Goal: Task Accomplishment & Management: Use online tool/utility

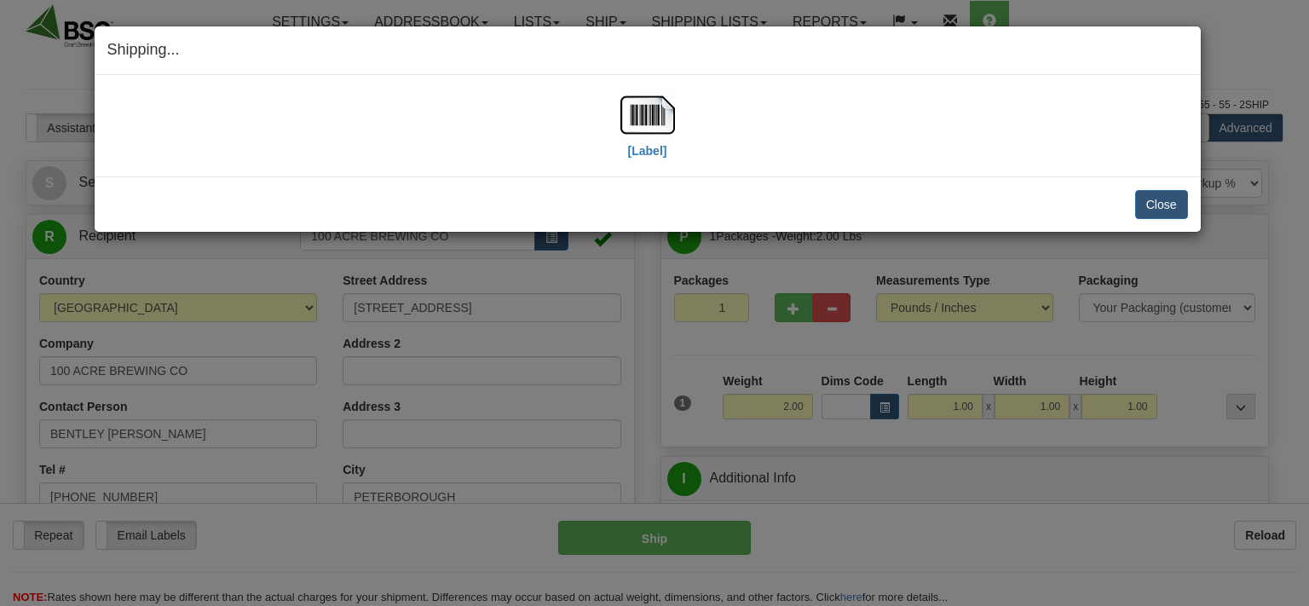
select select "0"
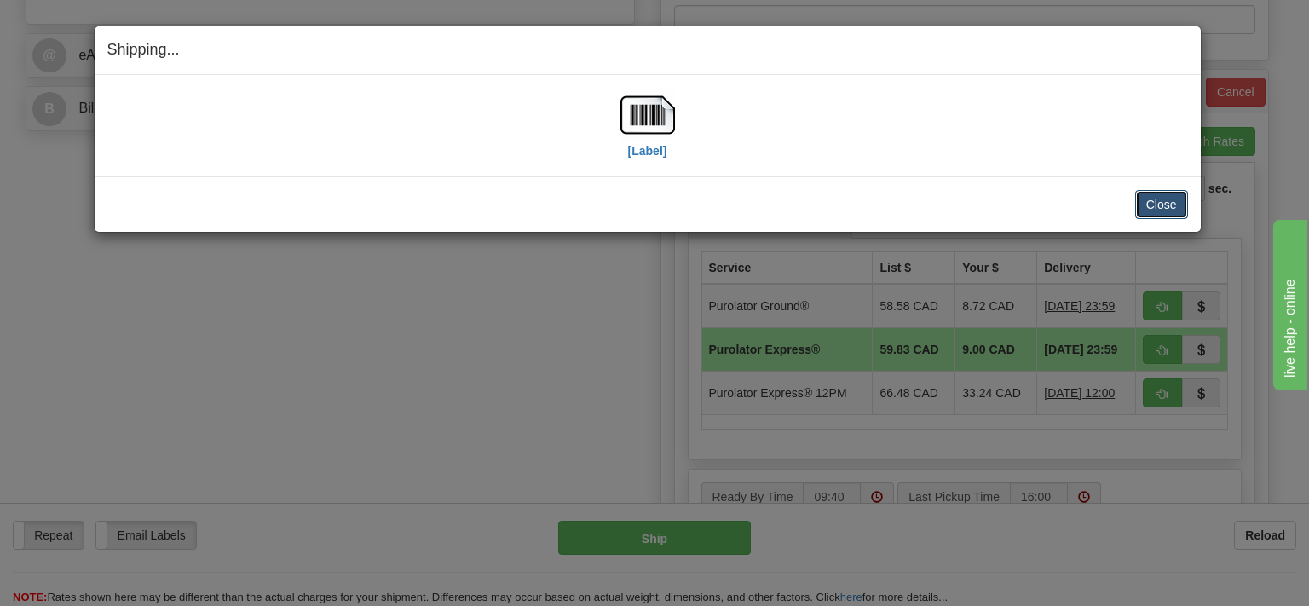
click at [1151, 206] on button "Close" at bounding box center [1161, 204] width 53 height 29
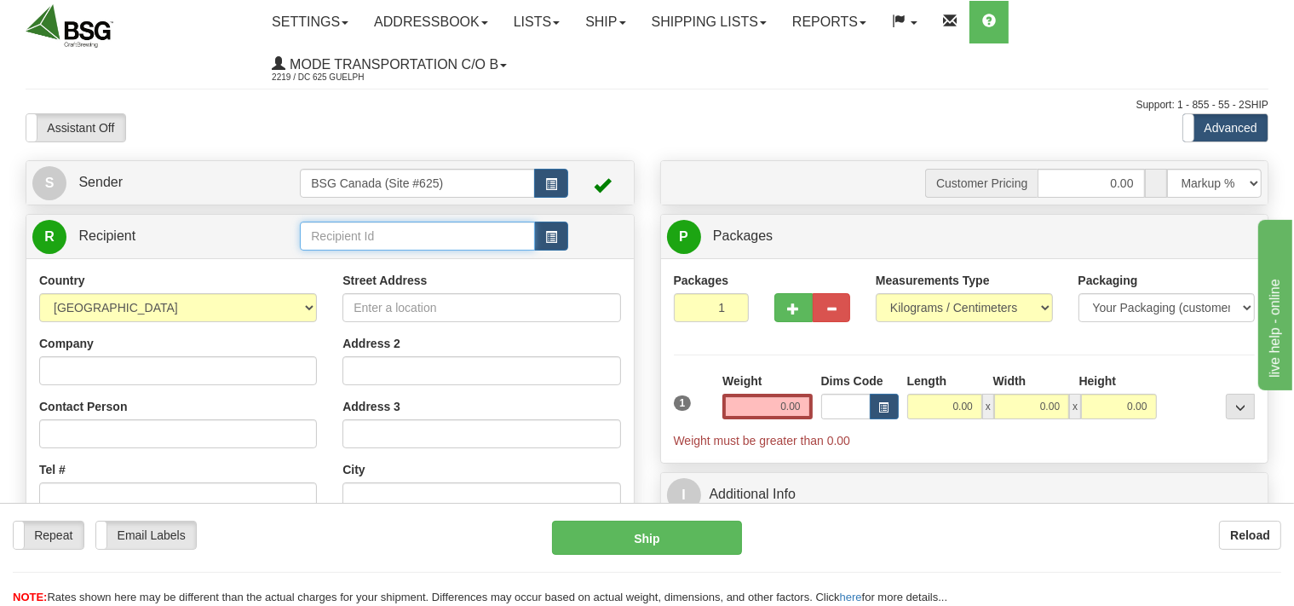
click at [369, 238] on input "text" at bounding box center [417, 236] width 234 height 29
click at [356, 222] on td at bounding box center [434, 236] width 268 height 35
click at [354, 230] on input "text" at bounding box center [417, 236] width 234 height 29
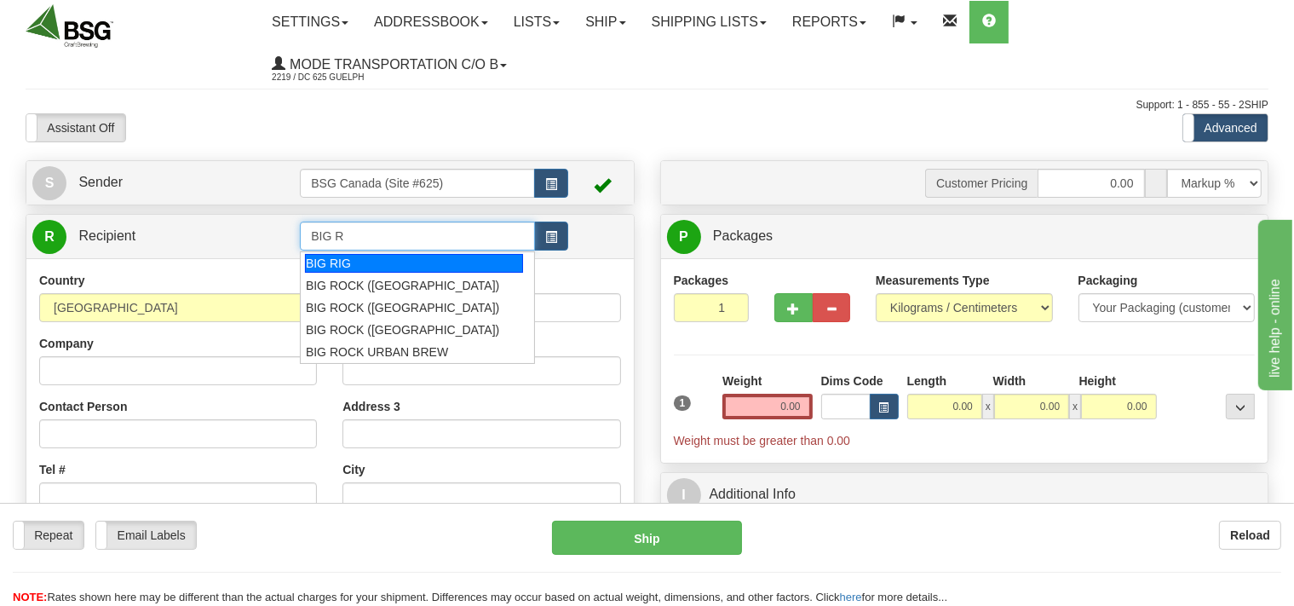
click at [357, 257] on div "BIG RIG" at bounding box center [414, 263] width 218 height 19
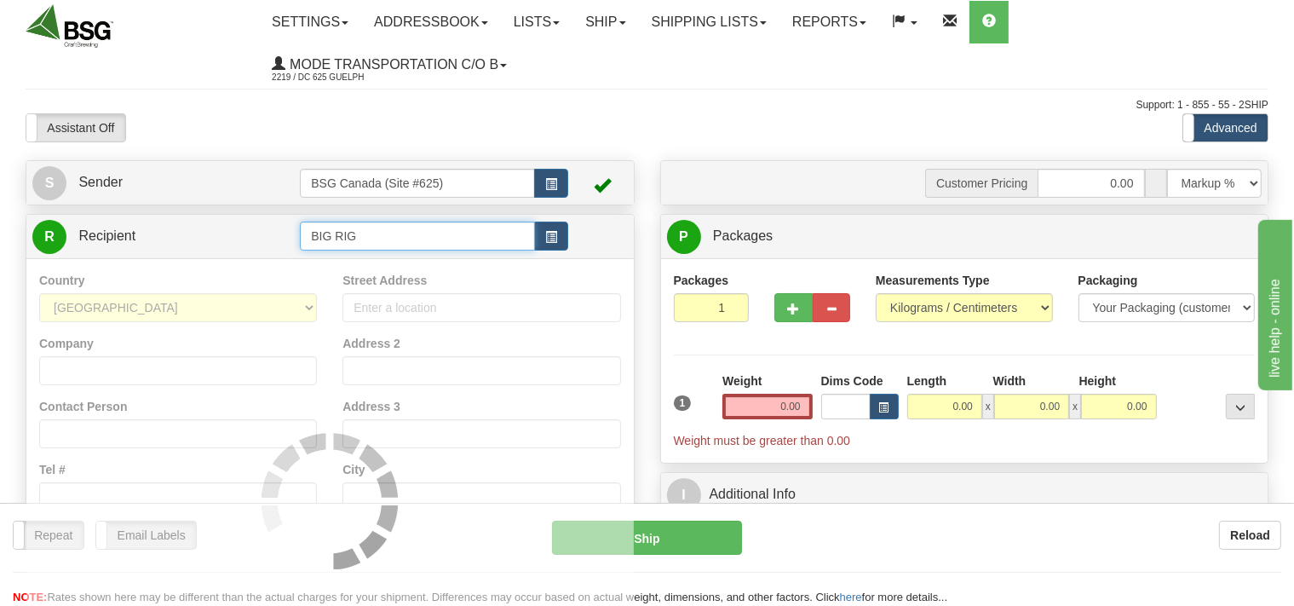
type input "BIG RIG"
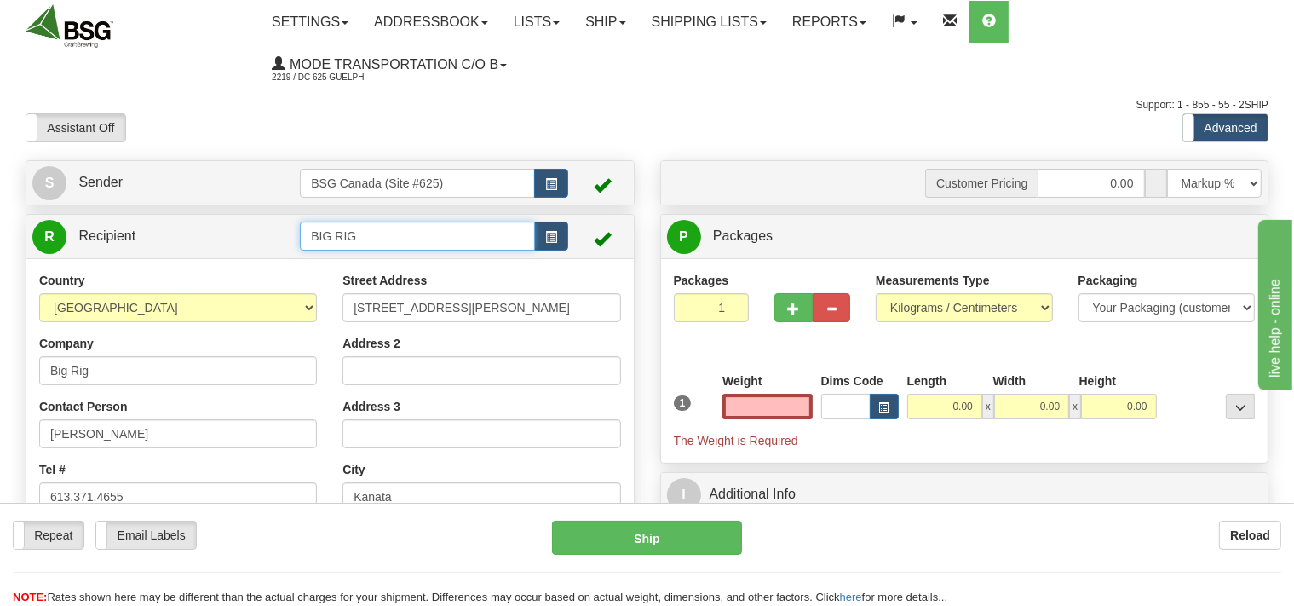
type input "0.00"
drag, startPoint x: 377, startPoint y: 243, endPoint x: 292, endPoint y: 228, distance: 85.6
click at [300, 228] on input "BIG RIG" at bounding box center [417, 236] width 234 height 29
drag, startPoint x: 418, startPoint y: 233, endPoint x: 254, endPoint y: 222, distance: 164.0
click at [300, 234] on input "BIG RIG OTTAWA" at bounding box center [417, 236] width 234 height 29
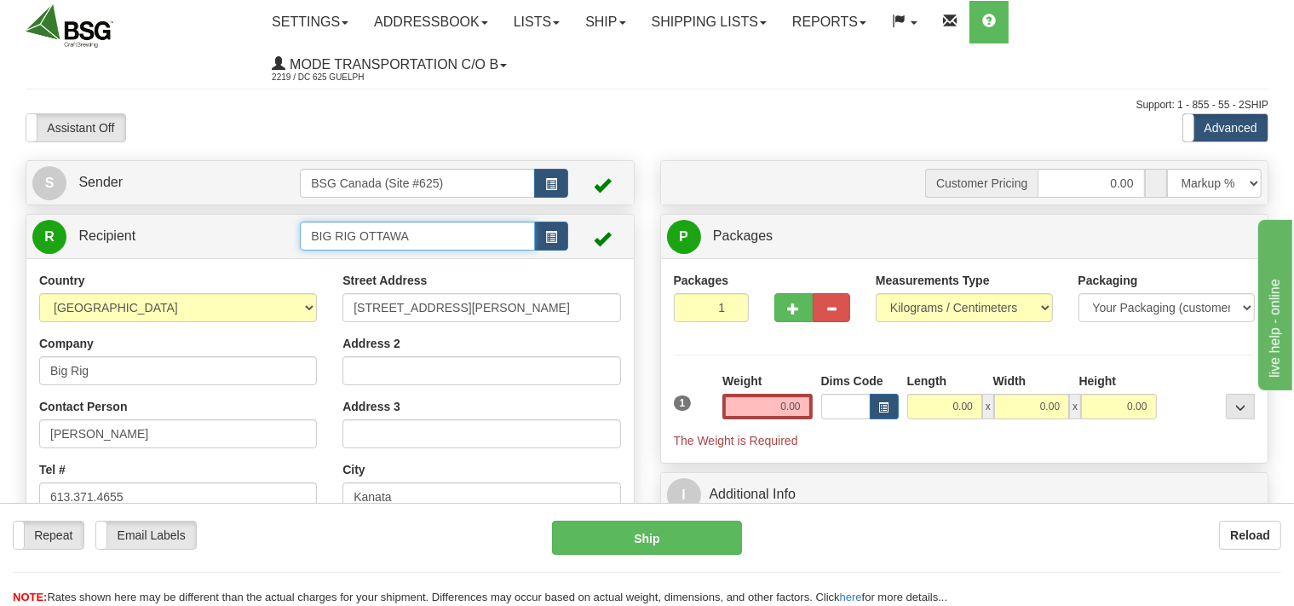
type input "BIG RIG OTTAWA"
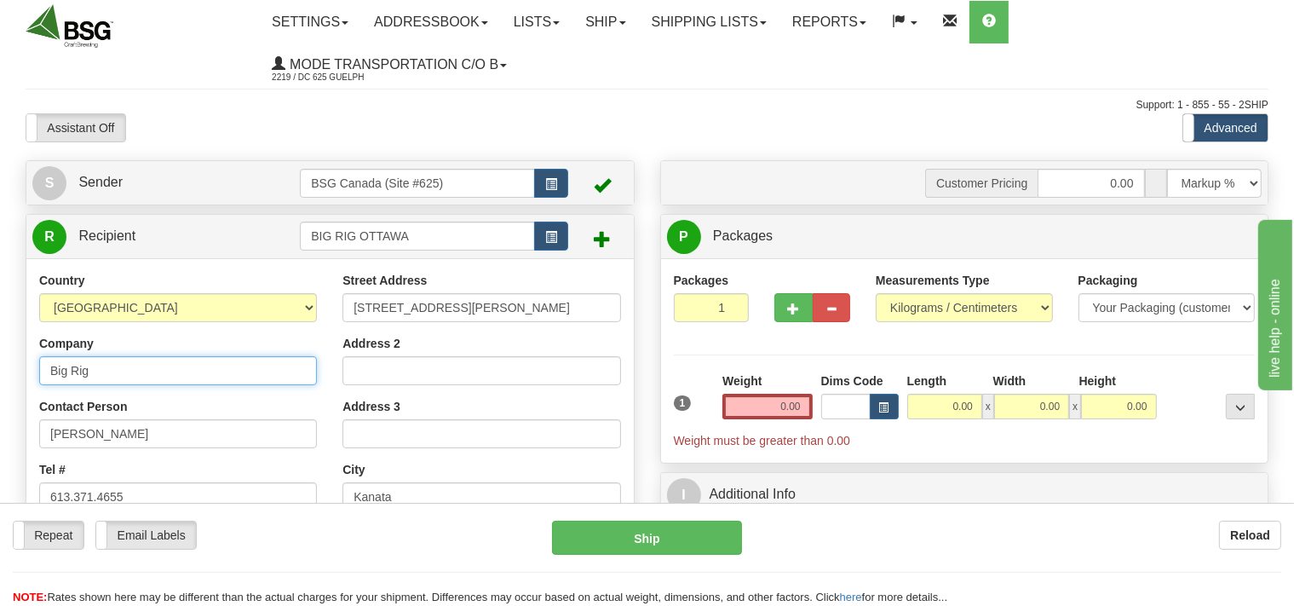
drag, startPoint x: 111, startPoint y: 373, endPoint x: 0, endPoint y: 393, distance: 112.5
click at [39, 385] on input "Big Rig" at bounding box center [178, 370] width 278 height 29
paste input "IG RIG OTTAWA"
type input "BIG RIG OTTAWA"
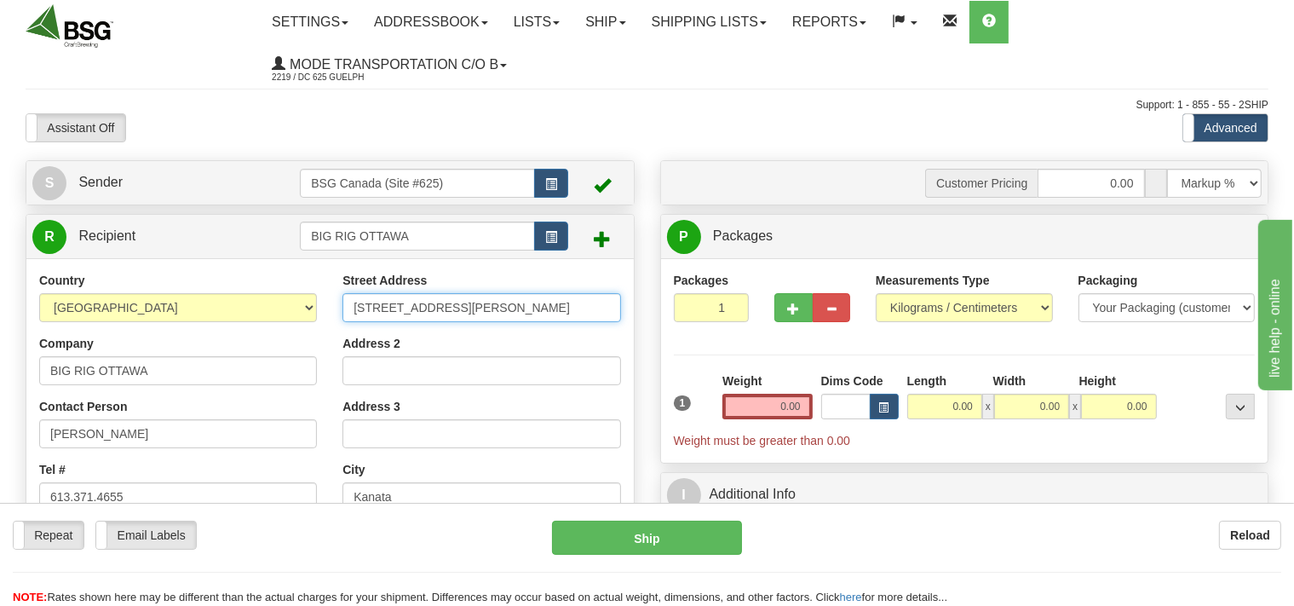
drag, startPoint x: 490, startPoint y: 301, endPoint x: 262, endPoint y: 280, distance: 229.3
click at [343, 293] on input "[STREET_ADDRESS][PERSON_NAME]" at bounding box center [482, 307] width 278 height 29
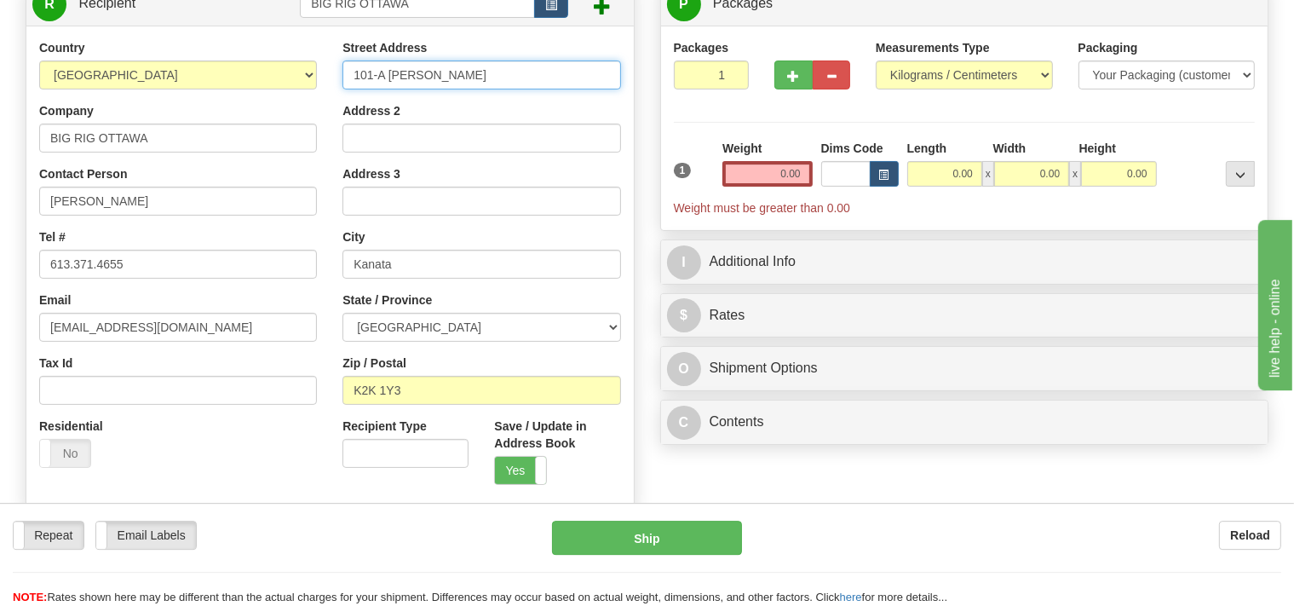
scroll to position [269, 0]
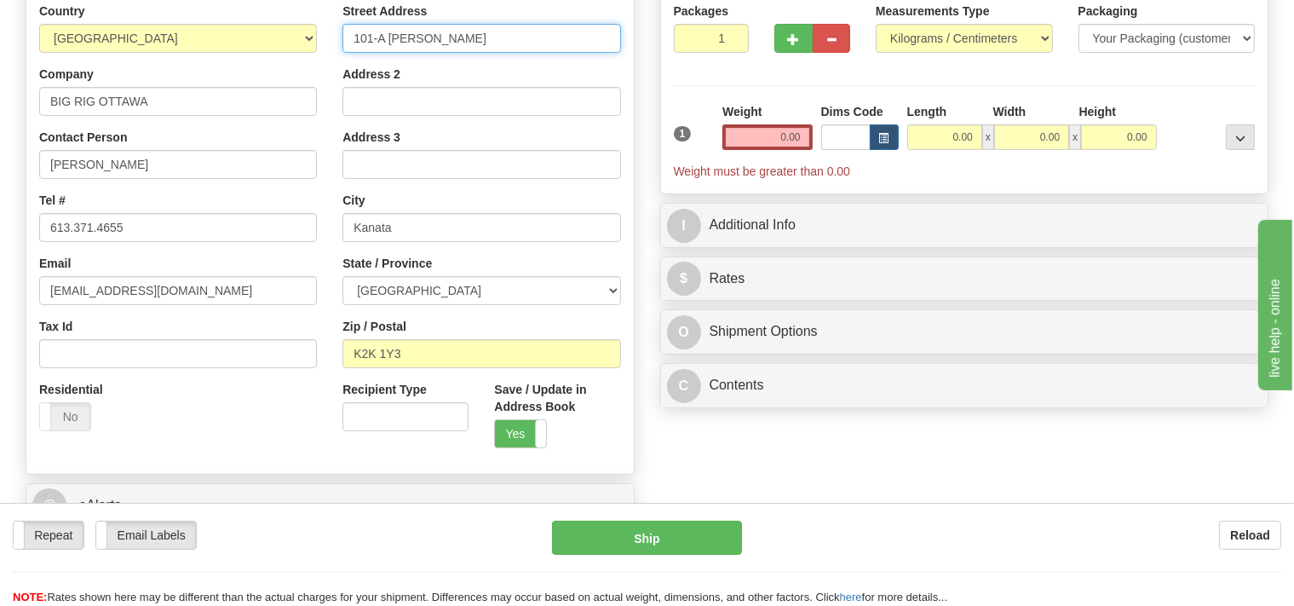
type input "101-A [PERSON_NAME]"
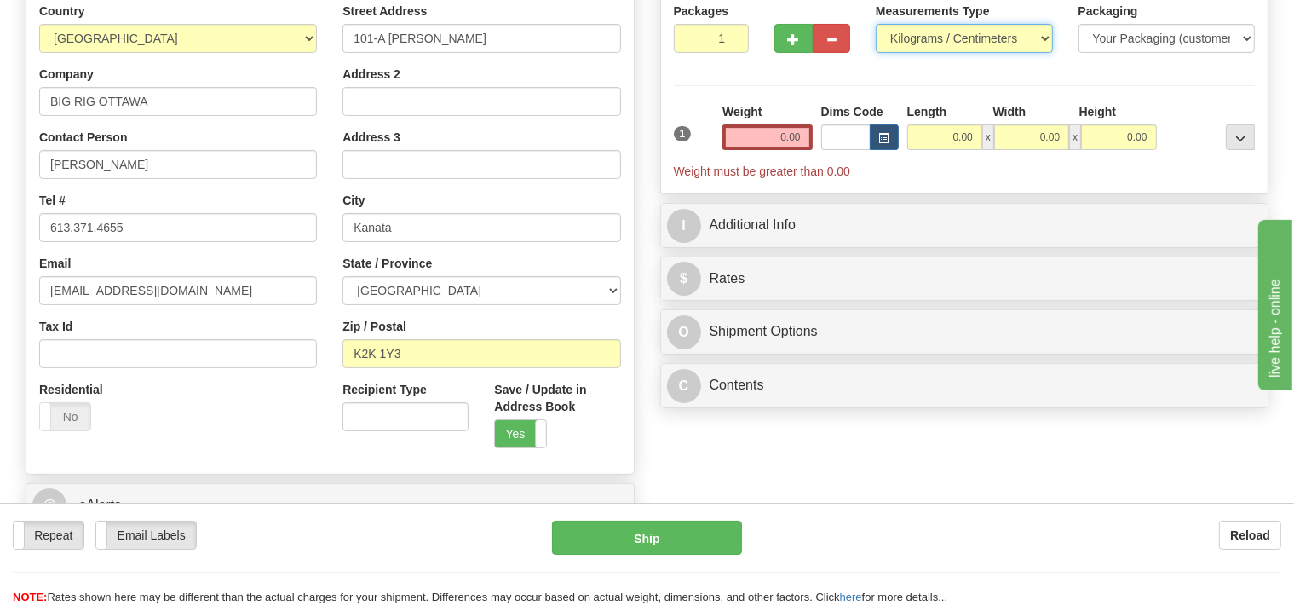
click at [876, 24] on select "Pounds / Inches Kilograms / Centimeters" at bounding box center [964, 38] width 177 height 29
select select "0"
click option "Pounds / Inches" at bounding box center [0, 0] width 0 height 0
click at [769, 134] on input "0.00" at bounding box center [767, 137] width 89 height 26
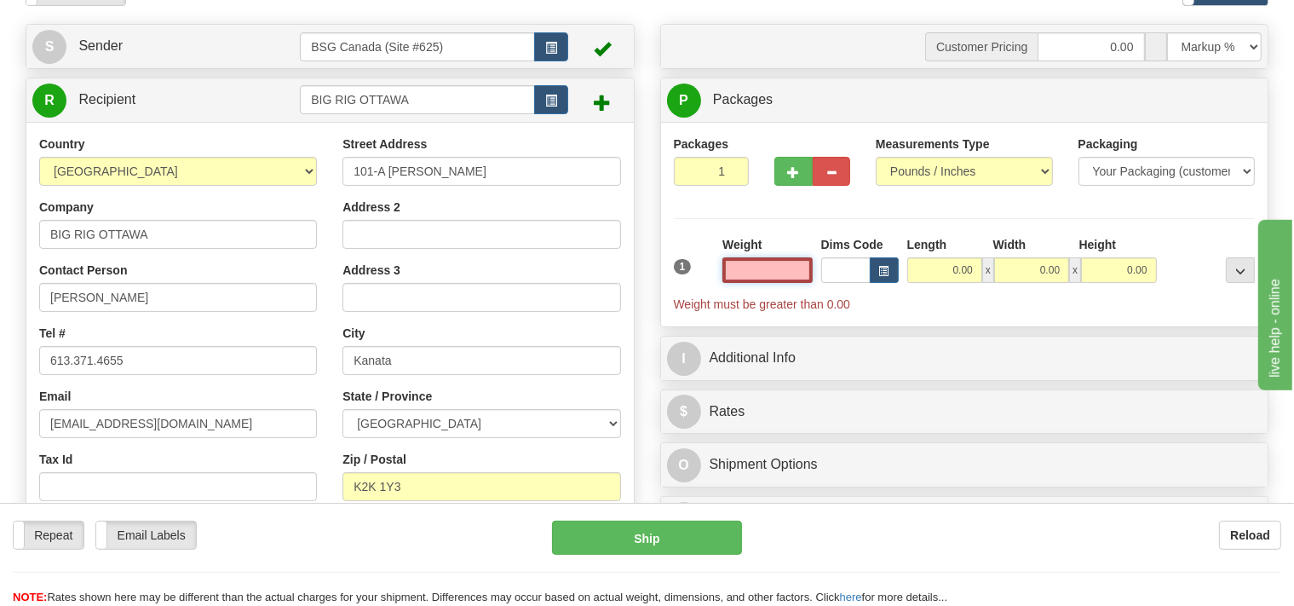
scroll to position [180, 0]
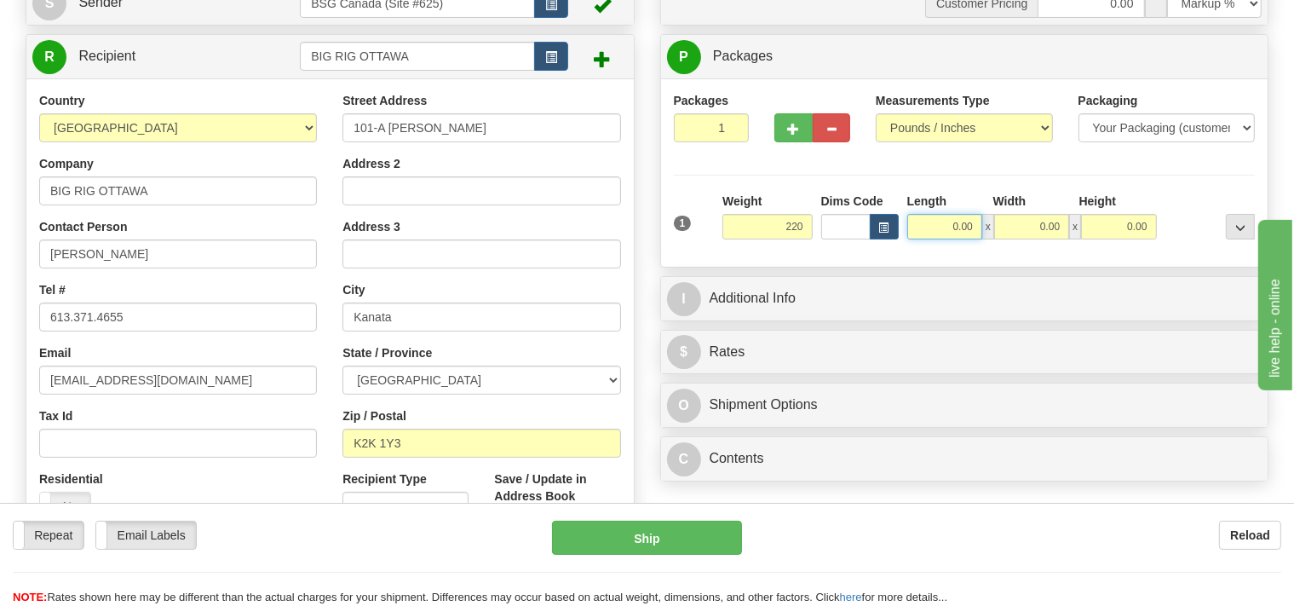
type input "220.00"
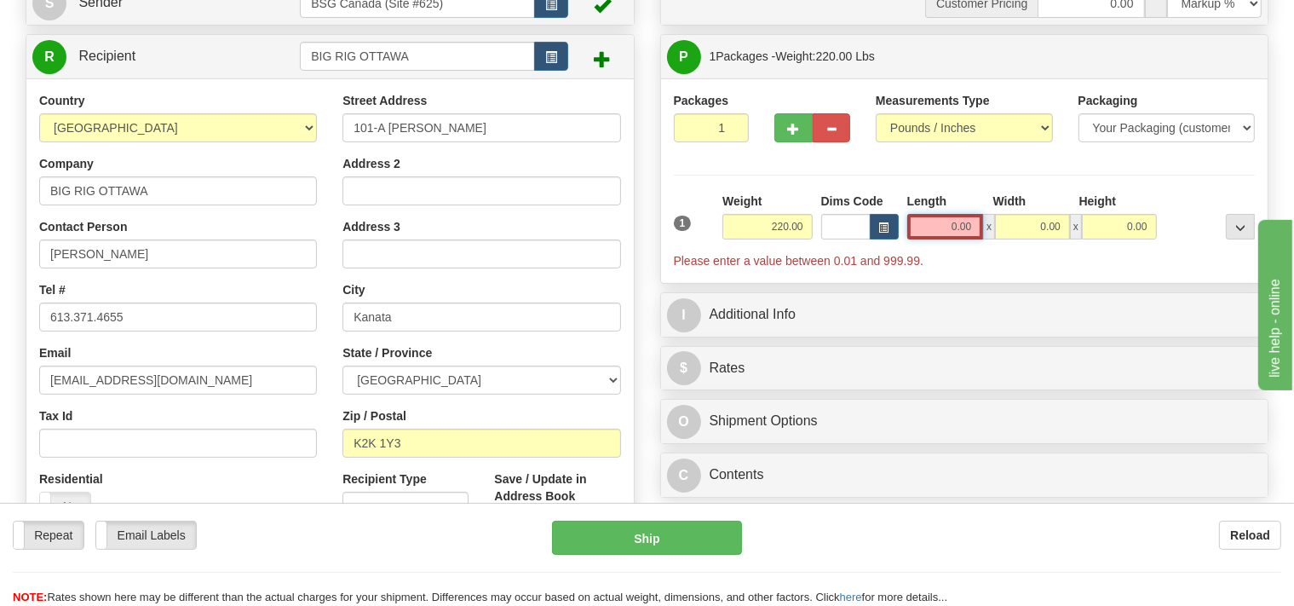
click at [936, 230] on input "0.00" at bounding box center [946, 227] width 77 height 26
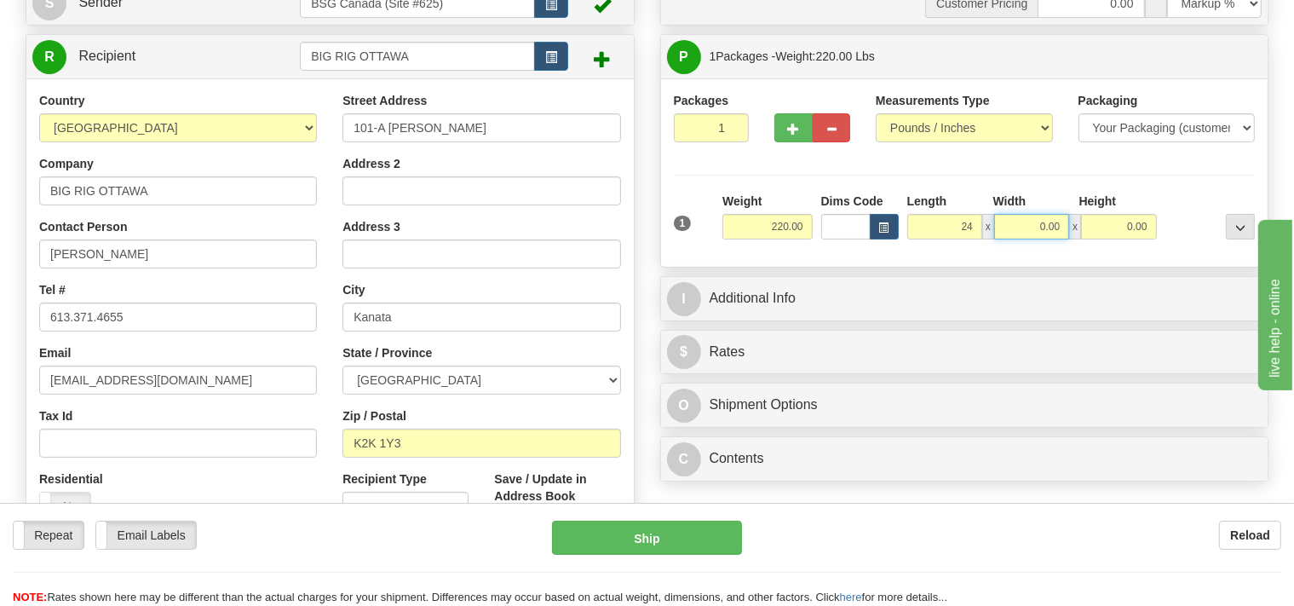
type input "24.00"
click at [1028, 226] on input "0.00" at bounding box center [1031, 227] width 75 height 26
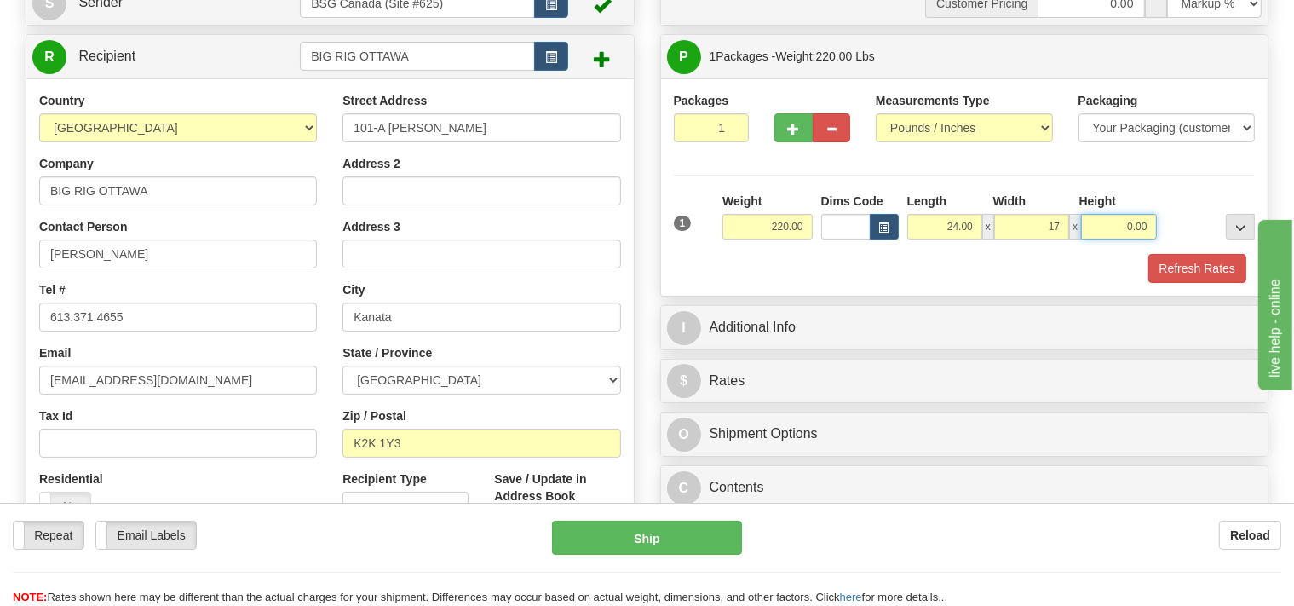
type input "17.00"
click at [1094, 230] on input "0.00" at bounding box center [1118, 227] width 75 height 26
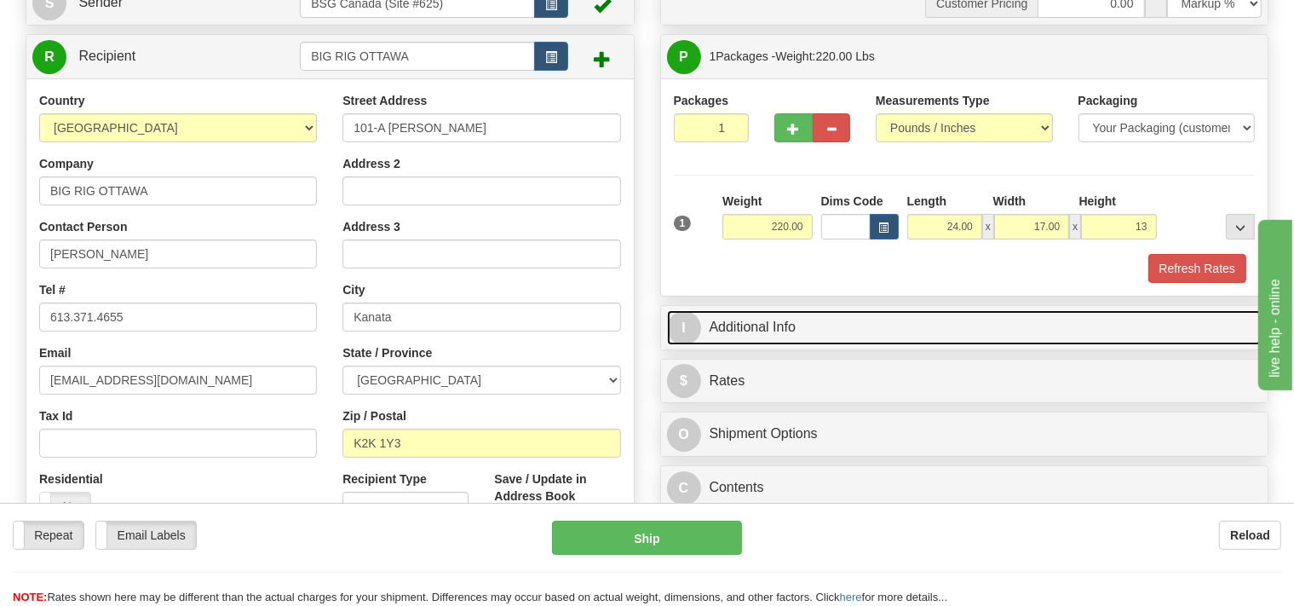
type input "13.00"
click at [827, 327] on link "I Additional Info" at bounding box center [965, 327] width 596 height 35
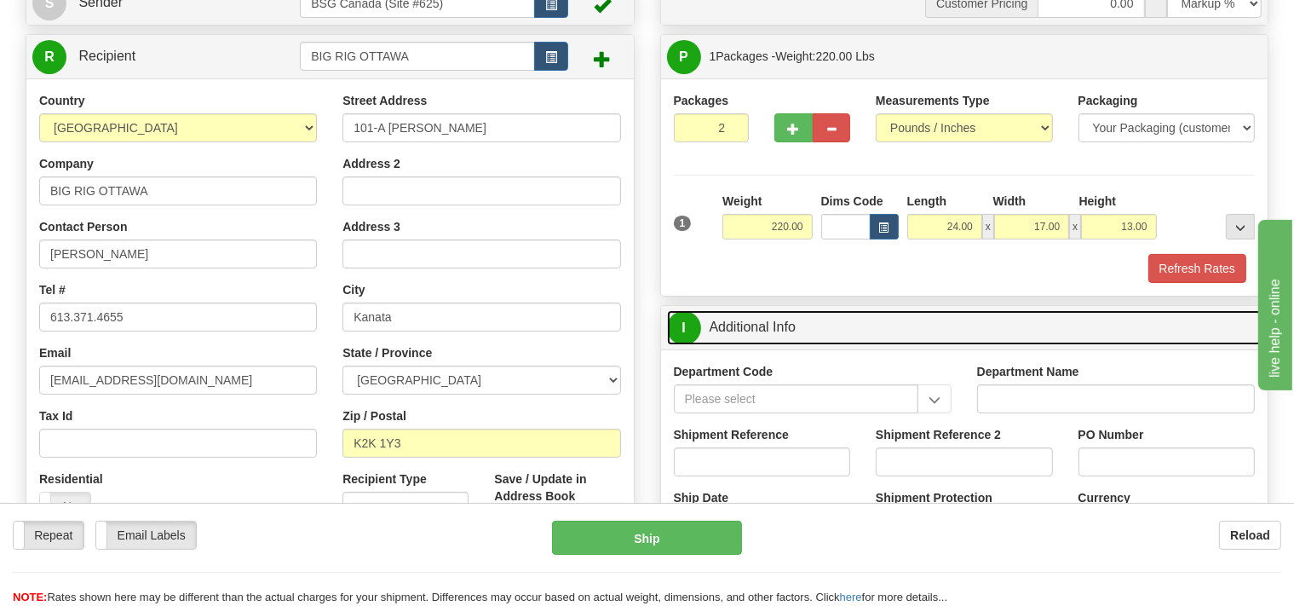
click at [735, 128] on input "2" at bounding box center [712, 127] width 76 height 29
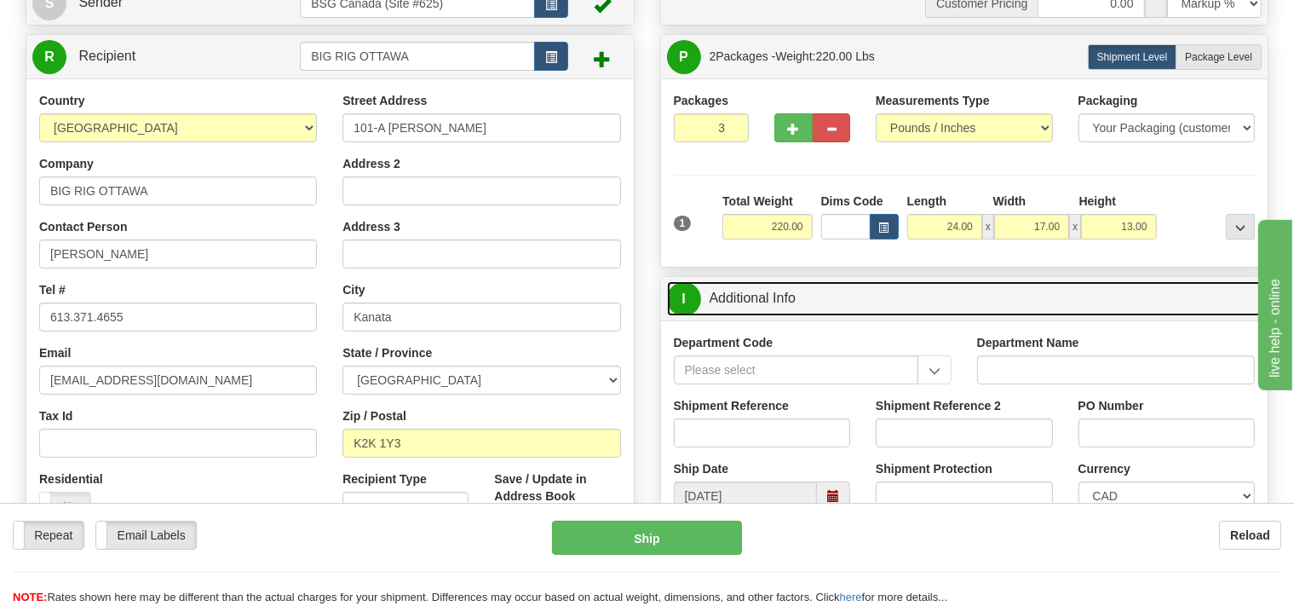
click at [733, 125] on input "3" at bounding box center [712, 127] width 76 height 29
type input "4"
click at [733, 125] on input "4" at bounding box center [712, 127] width 76 height 29
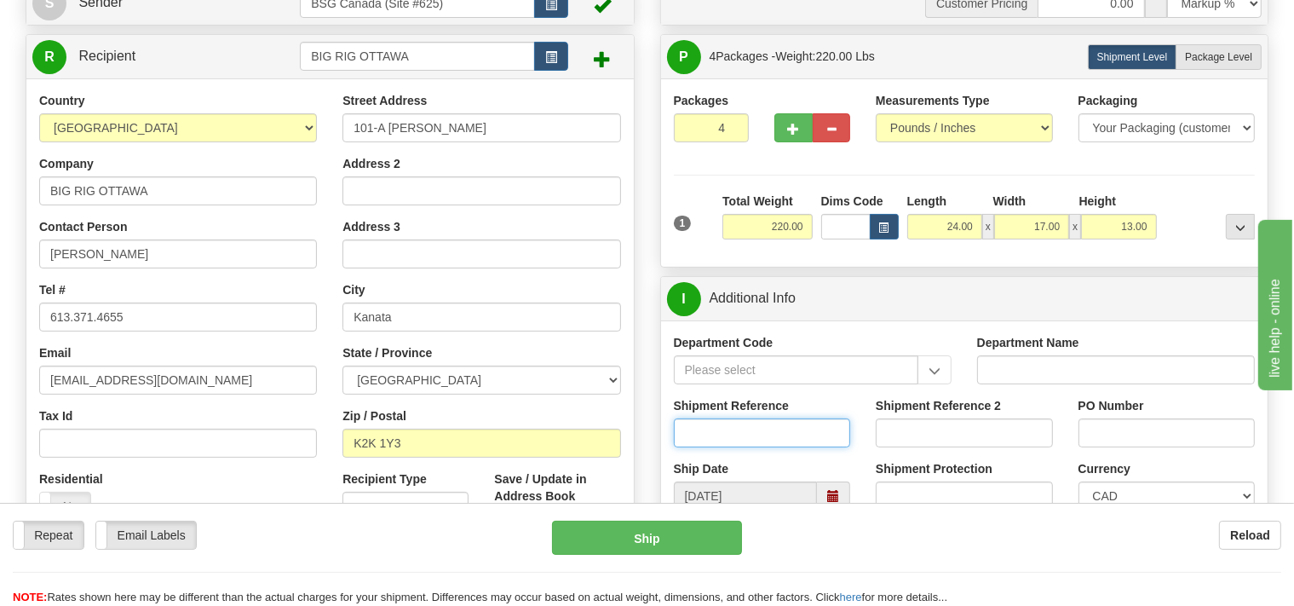
click at [714, 433] on input "Shipment Reference" at bounding box center [762, 432] width 177 height 29
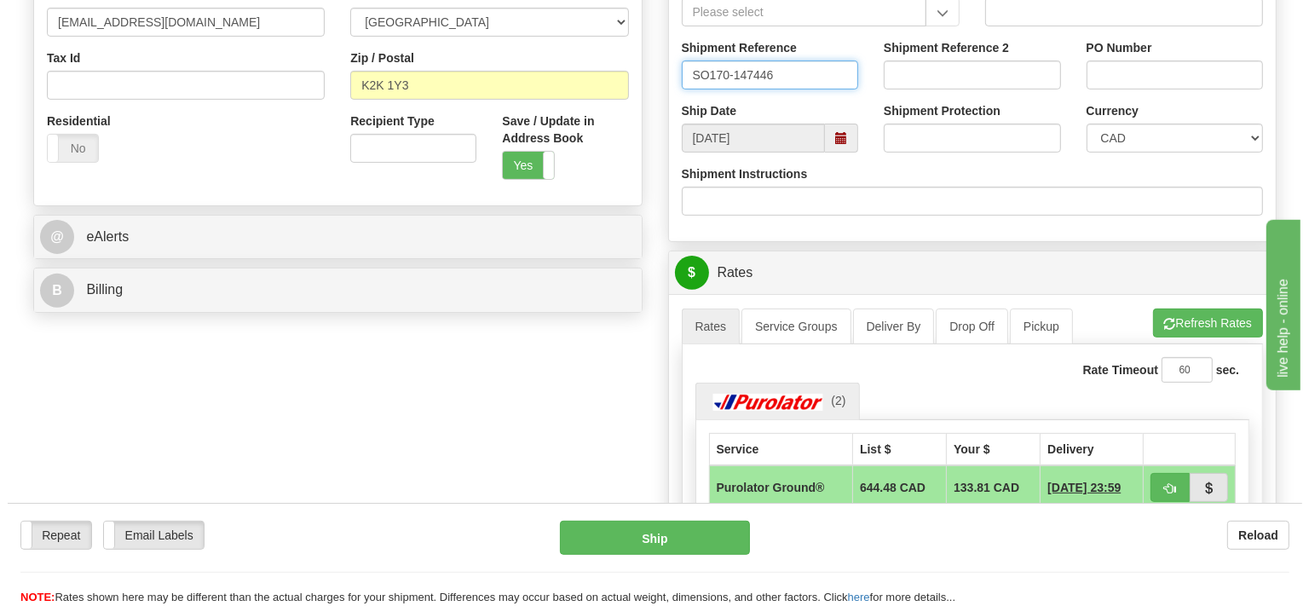
scroll to position [539, 0]
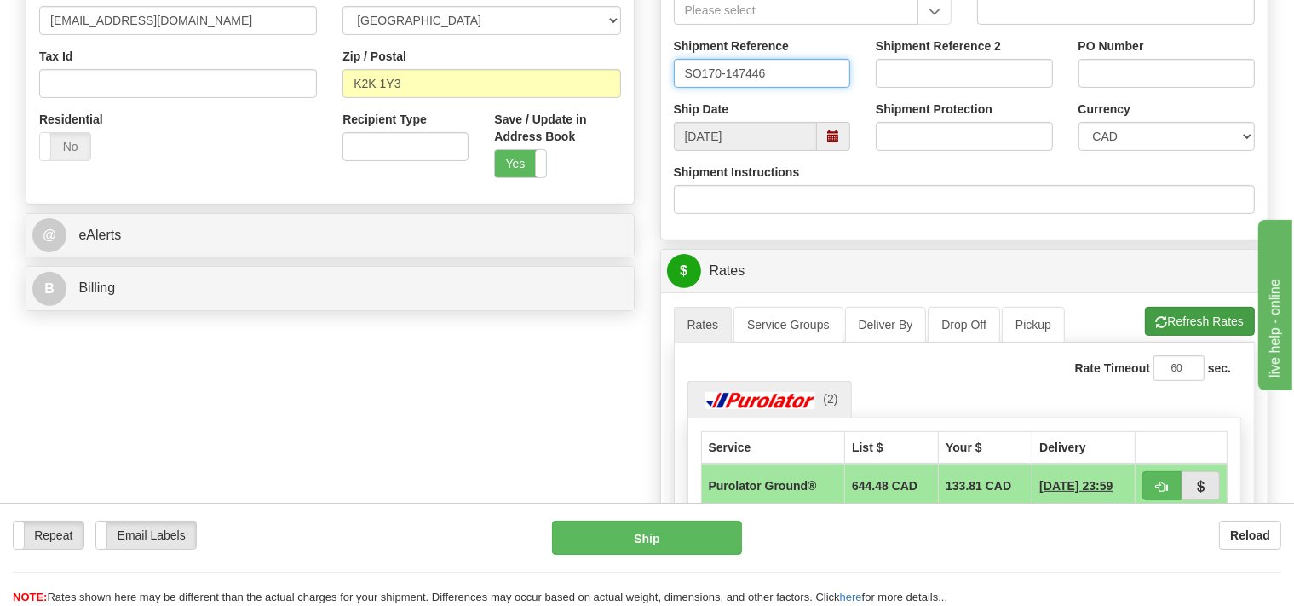
type input "SO170-147446"
click at [1191, 319] on button "Refresh Rates" at bounding box center [1200, 321] width 110 height 29
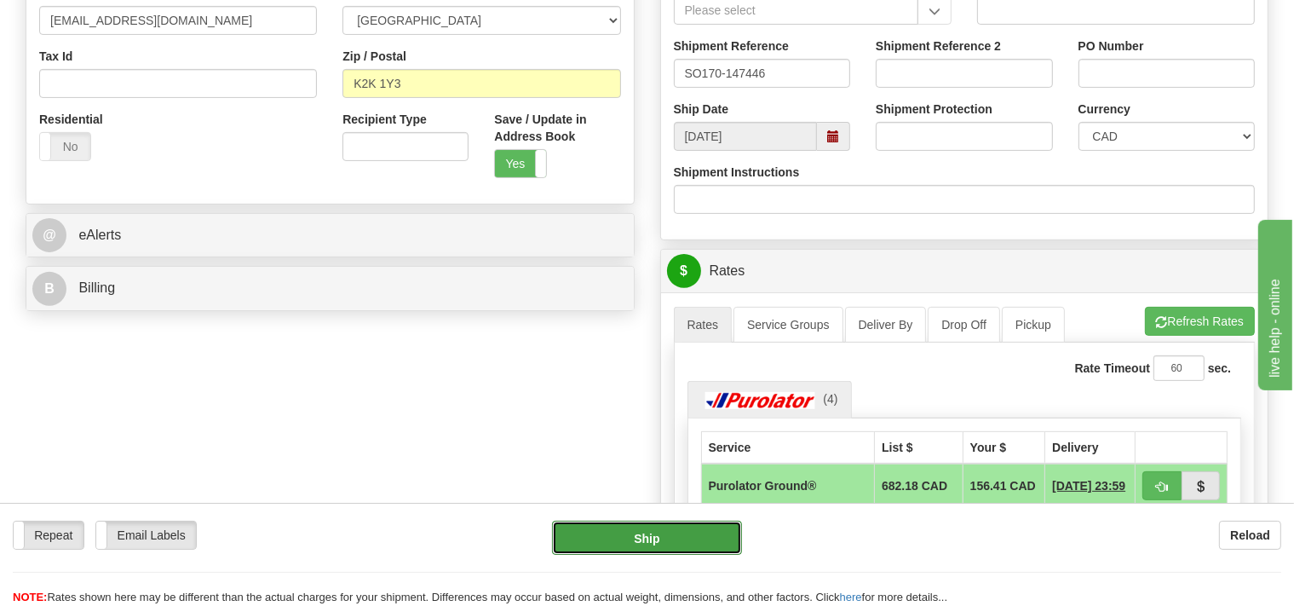
click at [664, 533] on button "Ship" at bounding box center [647, 538] width 190 height 34
type input "260"
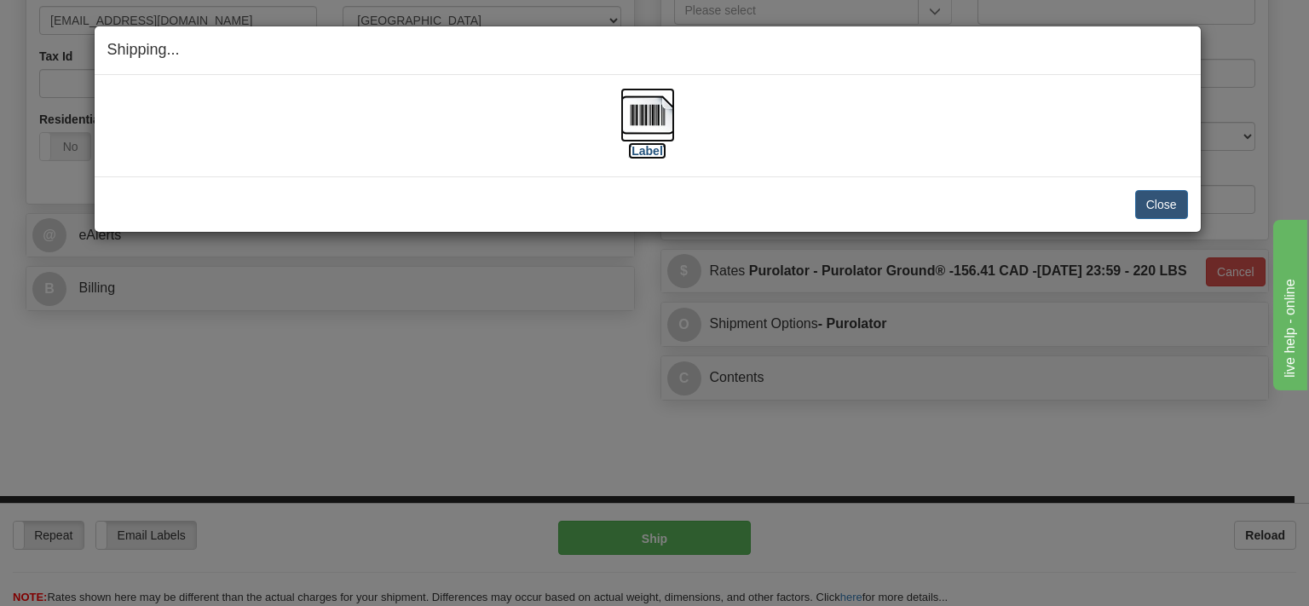
click at [631, 118] on img at bounding box center [647, 115] width 55 height 55
